Goal: Navigation & Orientation: Find specific page/section

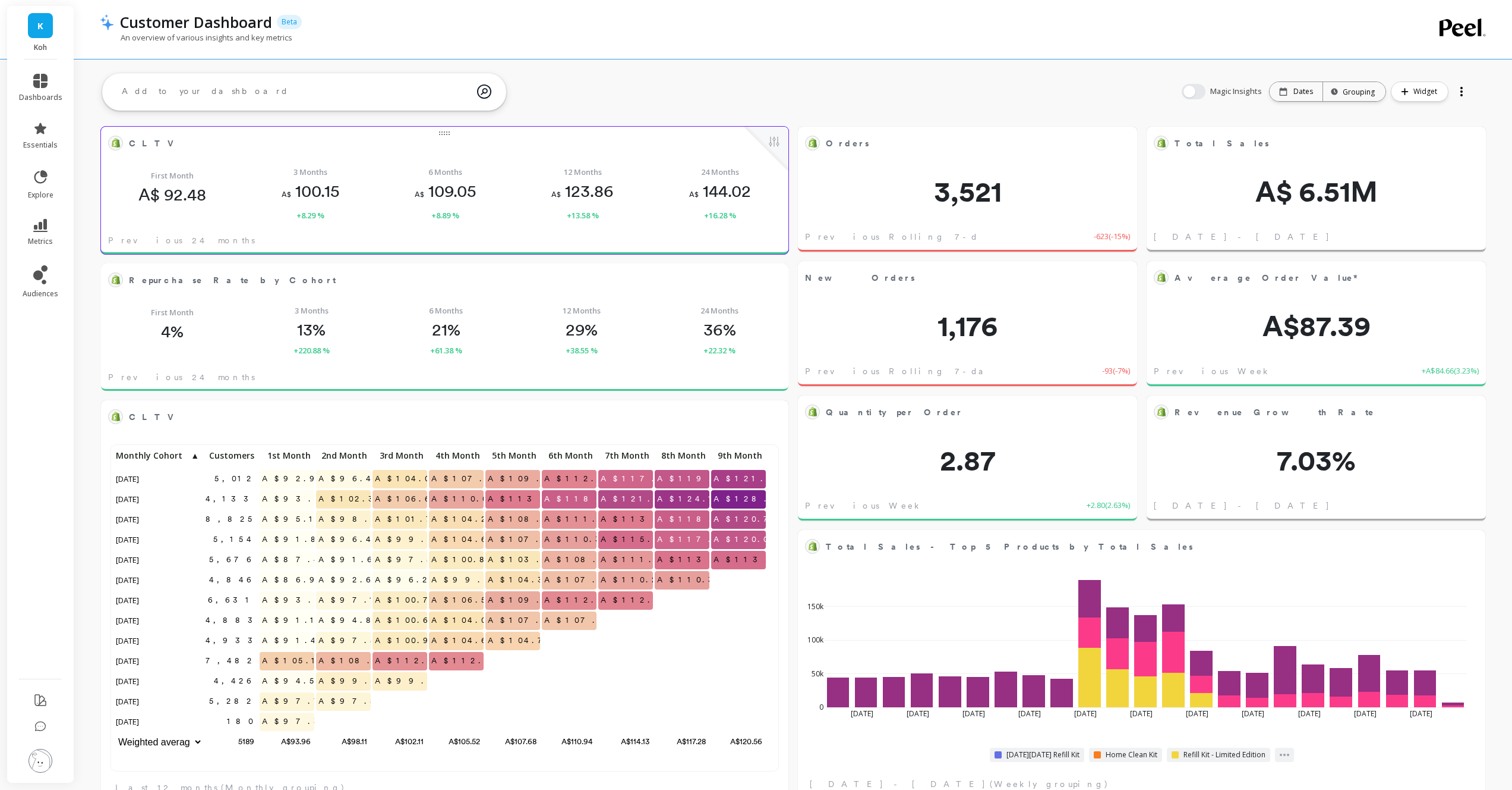
scroll to position [318, 644]
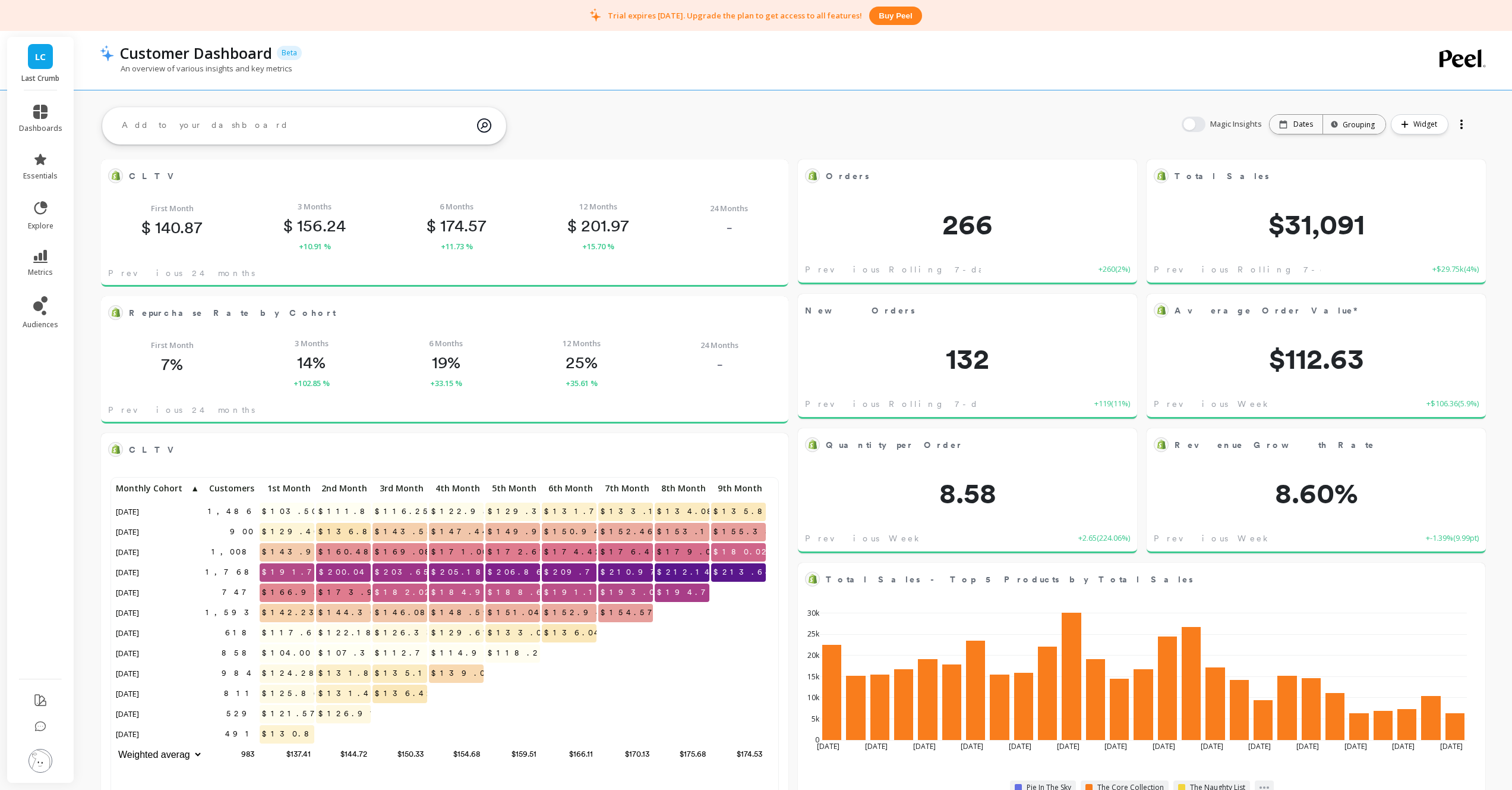
scroll to position [318, 644]
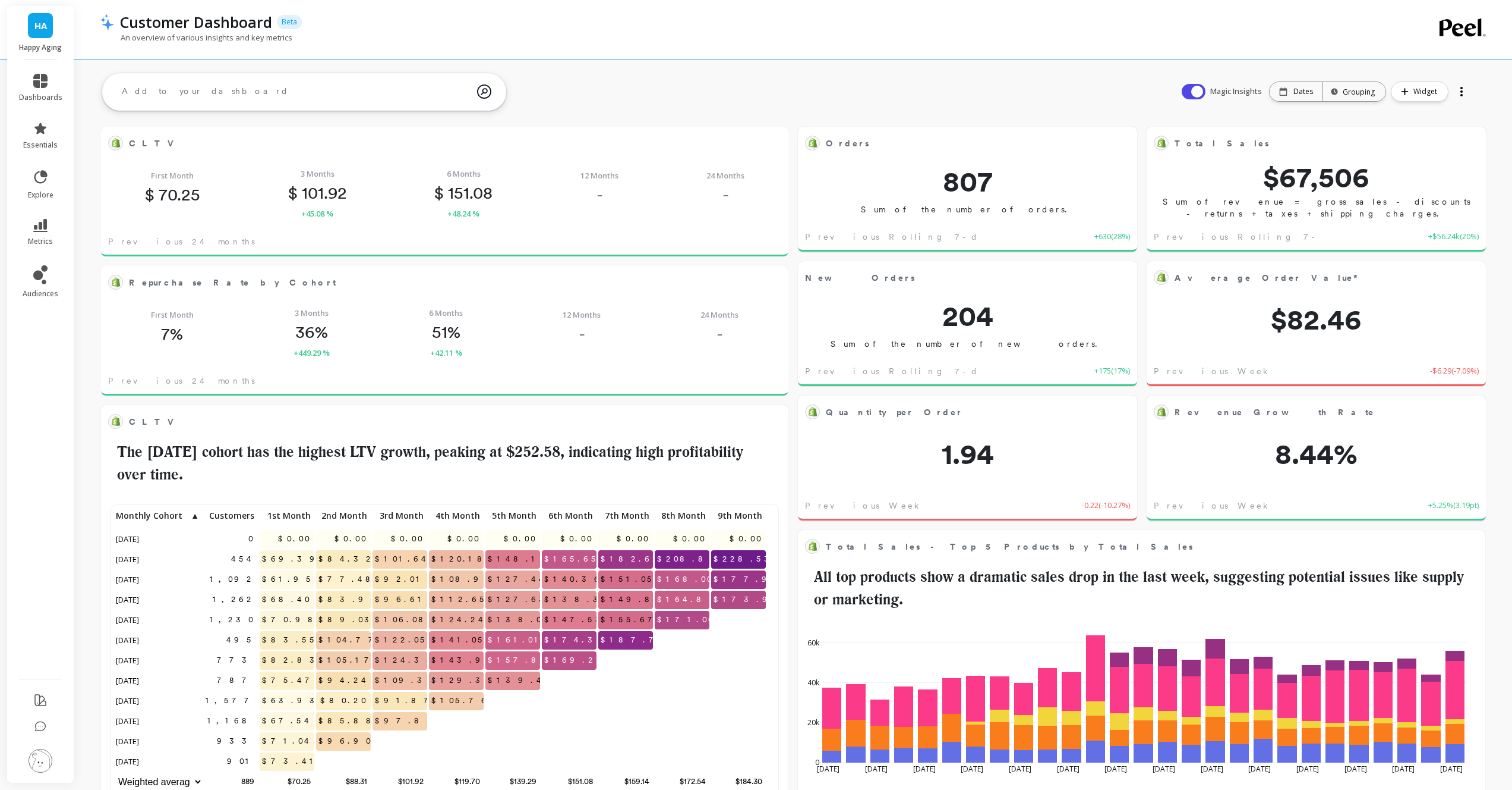
scroll to position [318, 644]
